Goal: Find specific page/section: Find specific page/section

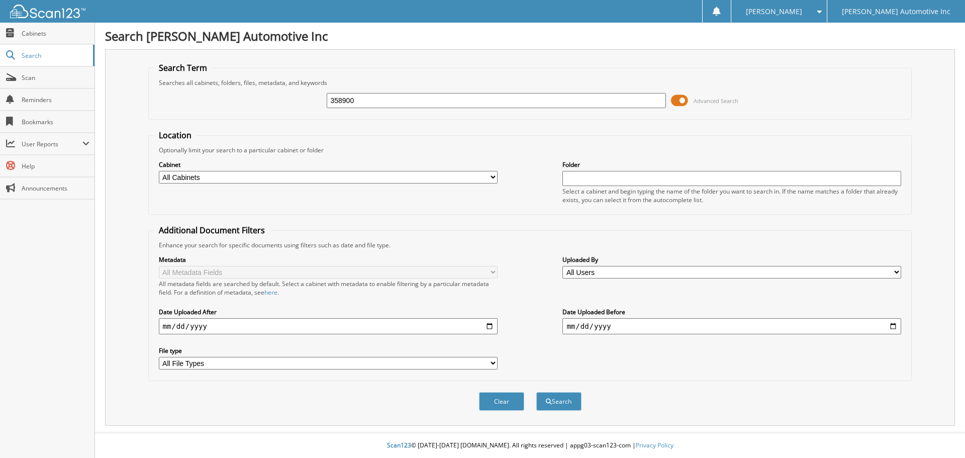
type input "358900"
click at [536, 392] on button "Search" at bounding box center [558, 401] width 45 height 19
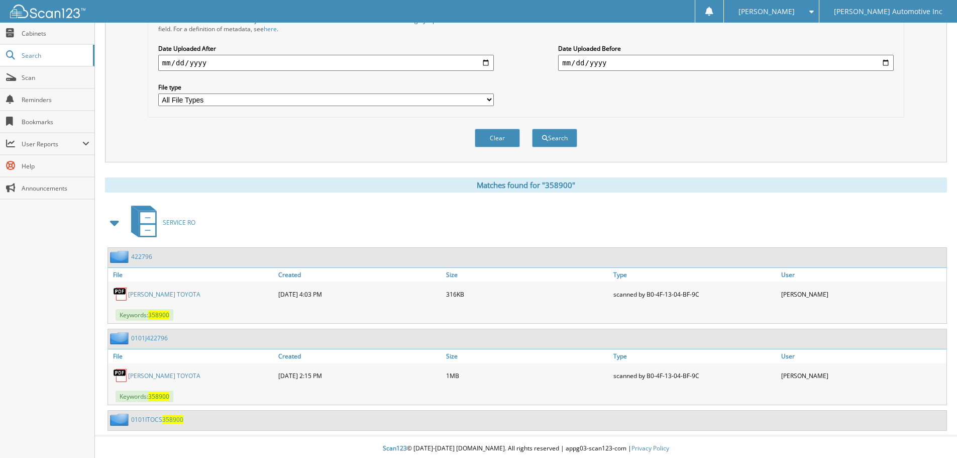
scroll to position [267, 0]
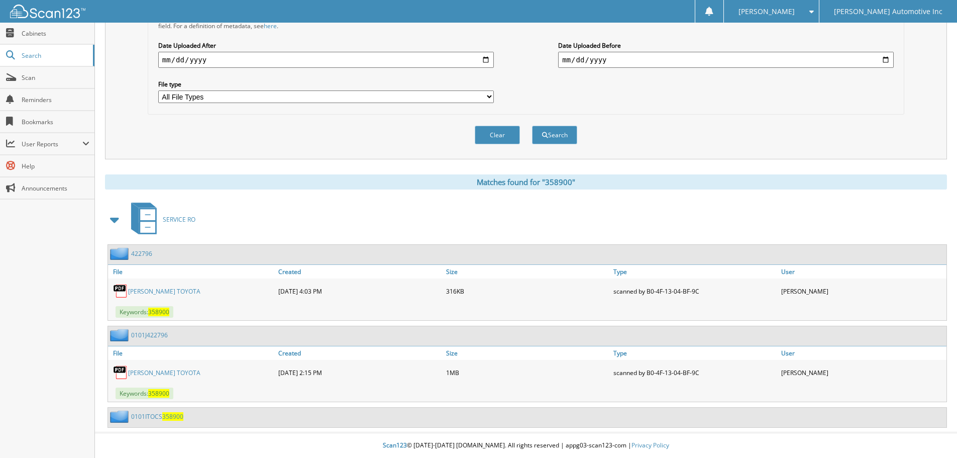
click at [147, 287] on link "PETERSON TOYOTA" at bounding box center [164, 291] width 72 height 9
click at [155, 369] on link "PETERSON TOYOTA" at bounding box center [164, 372] width 72 height 9
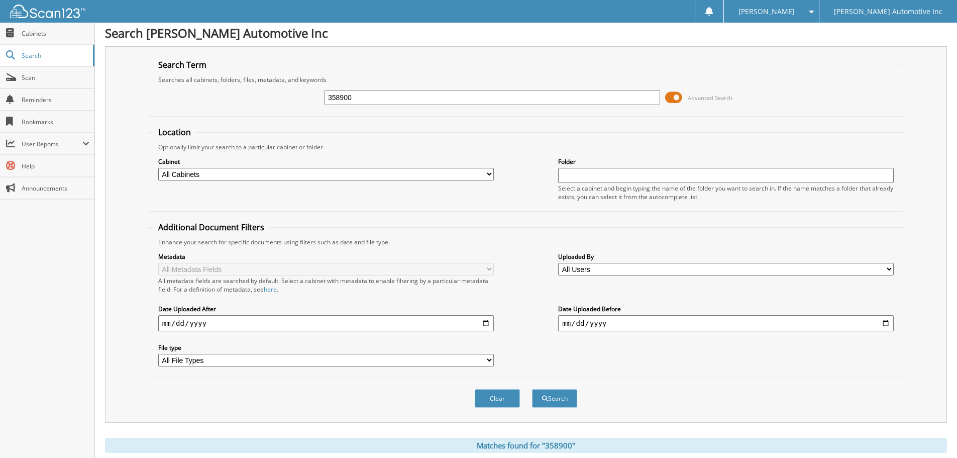
scroll to position [0, 0]
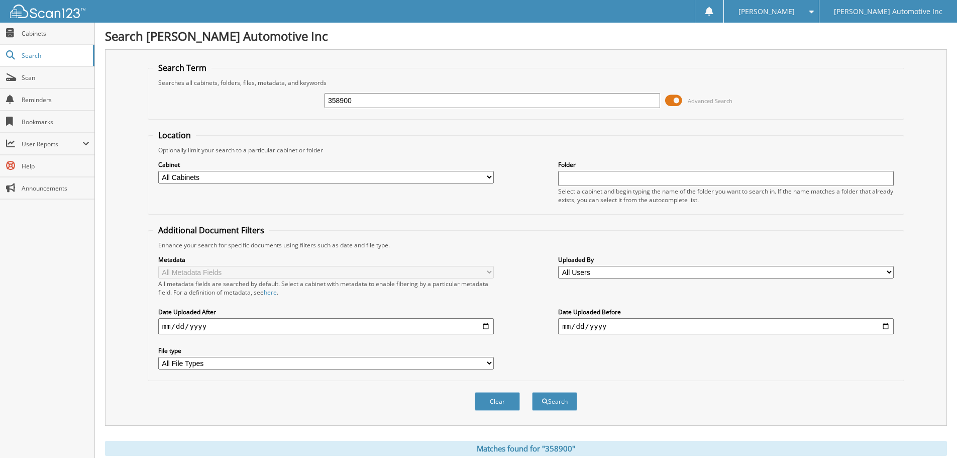
drag, startPoint x: 389, startPoint y: 105, endPoint x: 287, endPoint y: 110, distance: 102.1
click at [287, 110] on div "358900 Advanced Search" at bounding box center [526, 100] width 746 height 27
type input "205518"
click at [532, 392] on button "Search" at bounding box center [554, 401] width 45 height 19
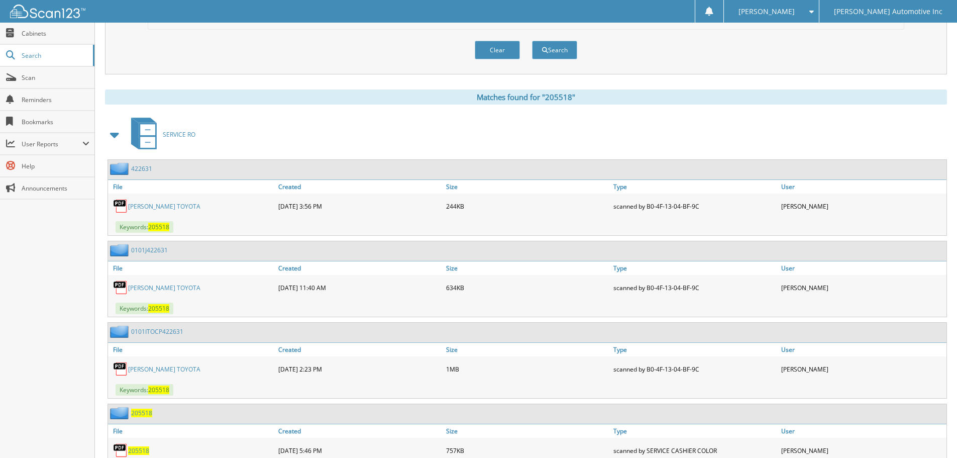
scroll to position [352, 0]
click at [172, 204] on link "[PERSON_NAME] TOYOTA" at bounding box center [164, 206] width 72 height 9
click at [161, 285] on link "PETERSON TOYOTA" at bounding box center [164, 287] width 72 height 9
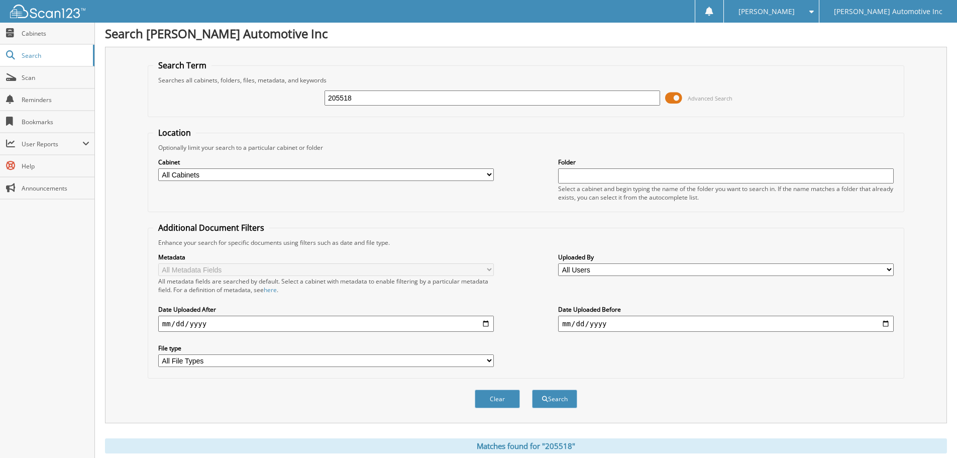
scroll to position [0, 0]
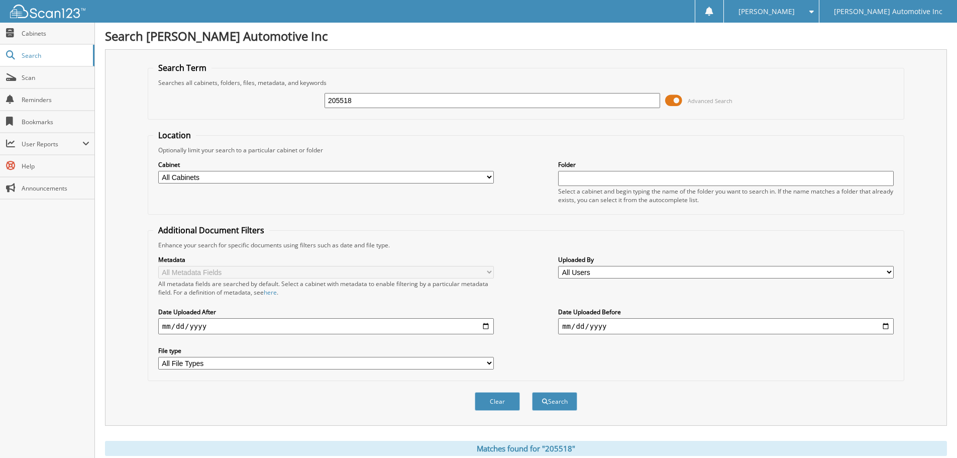
drag, startPoint x: 395, startPoint y: 101, endPoint x: 223, endPoint y: 71, distance: 174.4
click at [224, 71] on fieldset "Search Term Searches all cabinets, folders, files, metadata, and keywords 20551…" at bounding box center [526, 90] width 757 height 57
type input "336292"
click at [532, 392] on button "Search" at bounding box center [554, 401] width 45 height 19
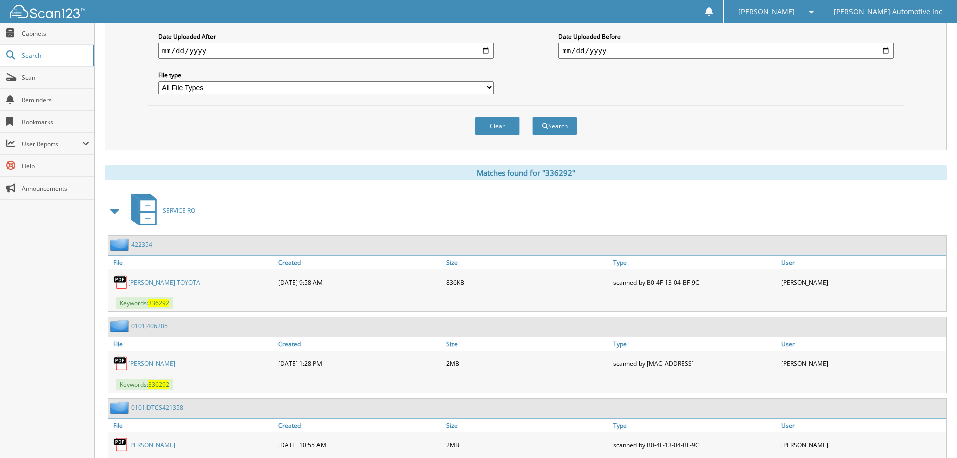
scroll to position [352, 0]
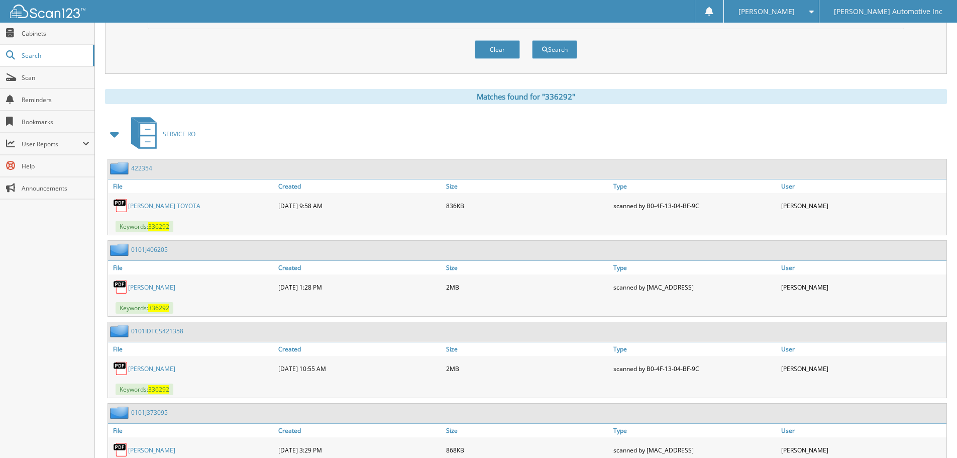
click at [152, 204] on link "[PERSON_NAME] TOYOTA" at bounding box center [164, 206] width 72 height 9
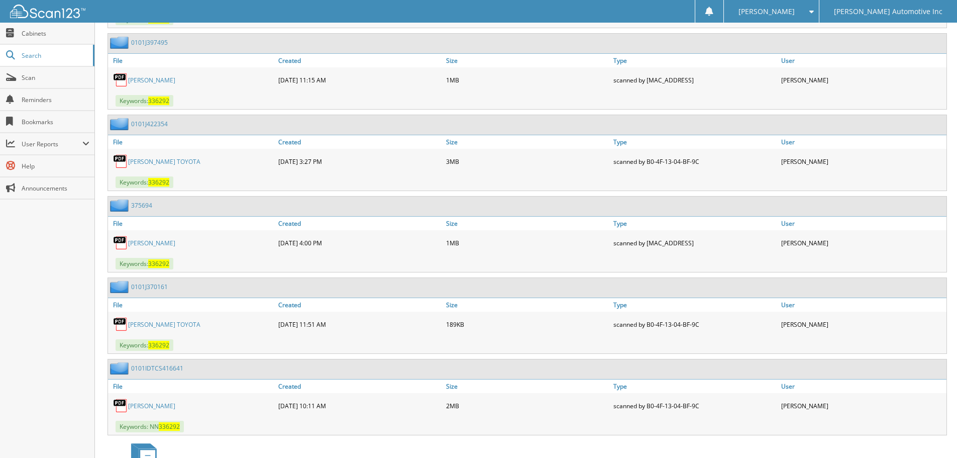
scroll to position [2261, 0]
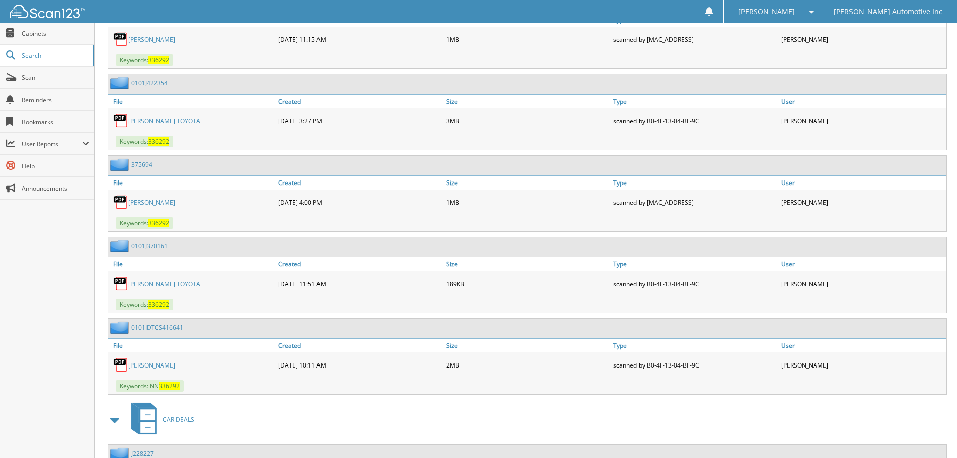
click at [171, 119] on link "PETERSON TOYOTA" at bounding box center [164, 121] width 72 height 9
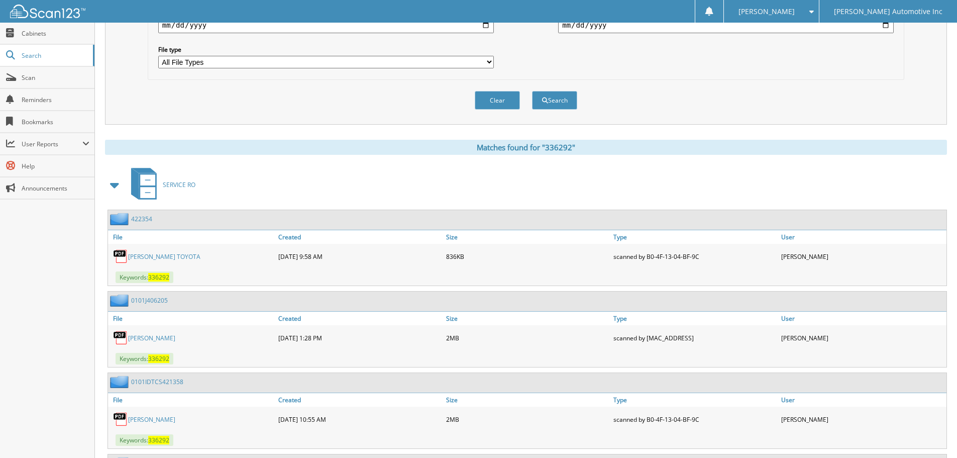
scroll to position [0, 0]
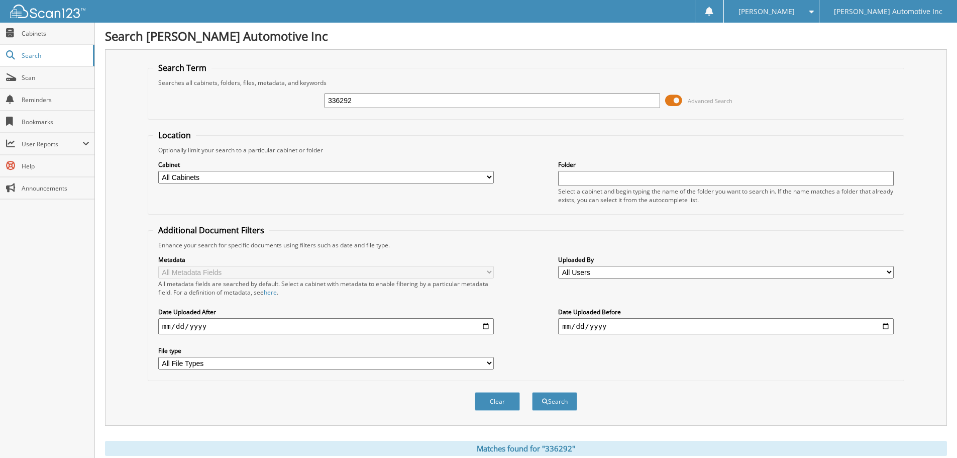
drag, startPoint x: 358, startPoint y: 99, endPoint x: 286, endPoint y: 100, distance: 71.9
click at [287, 99] on div "336292 Advanced Search" at bounding box center [526, 100] width 746 height 27
type input "005096"
click at [532, 392] on button "Search" at bounding box center [554, 401] width 45 height 19
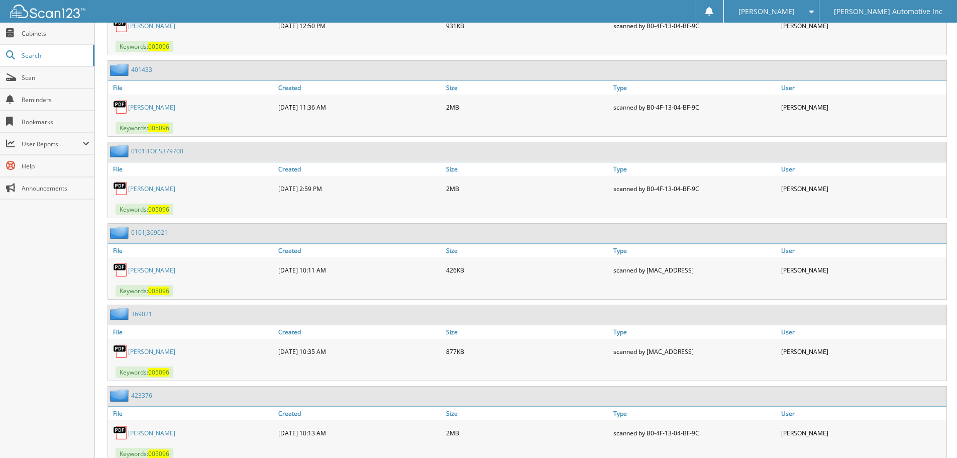
scroll to position [1021, 0]
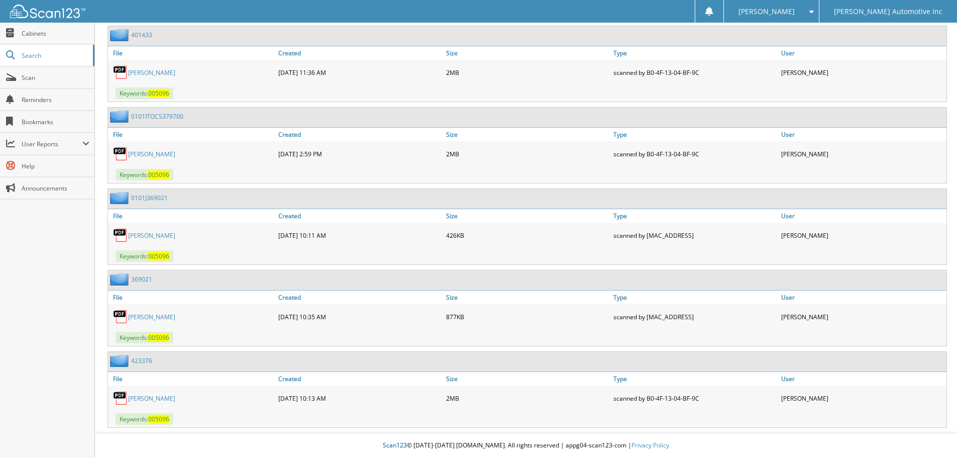
click at [174, 396] on link "[PERSON_NAME]" at bounding box center [151, 398] width 47 height 9
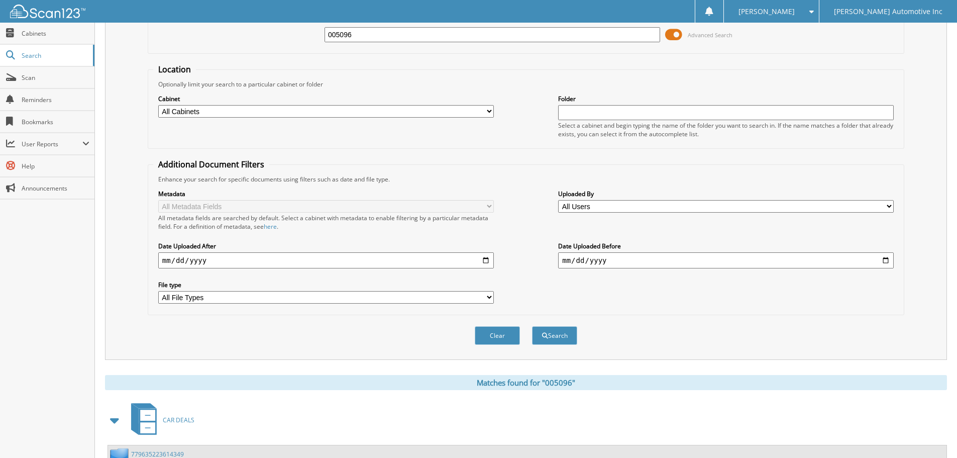
scroll to position [0, 0]
